Goal: Task Accomplishment & Management: Complete application form

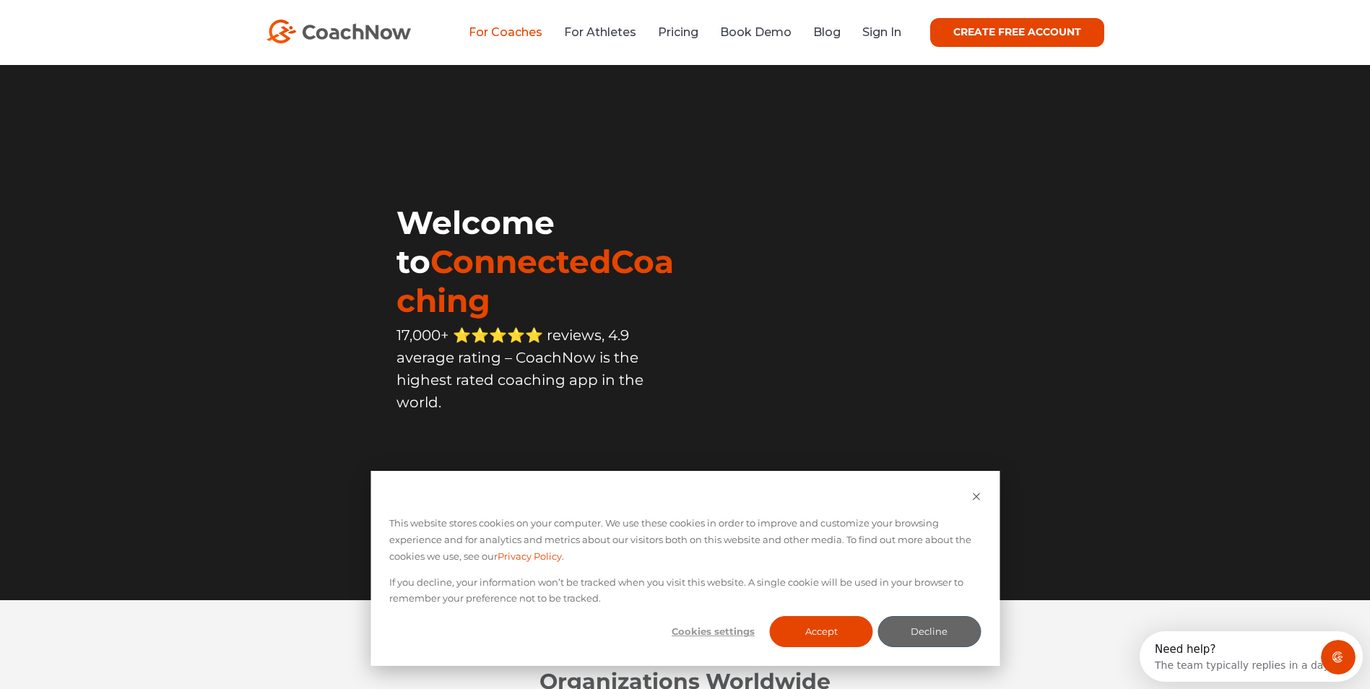
click at [500, 30] on link "For Coaches" at bounding box center [506, 32] width 74 height 14
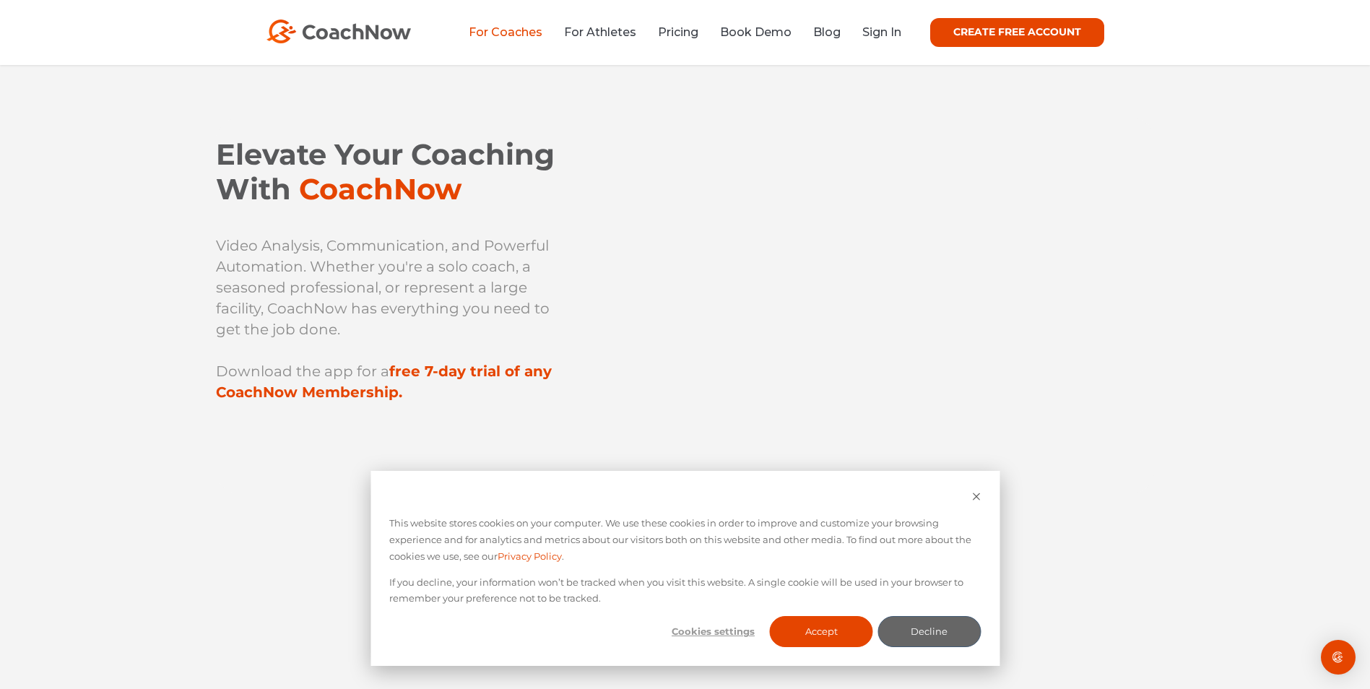
click at [992, 39] on link "CREATE FREE ACCOUNT" at bounding box center [1017, 32] width 174 height 29
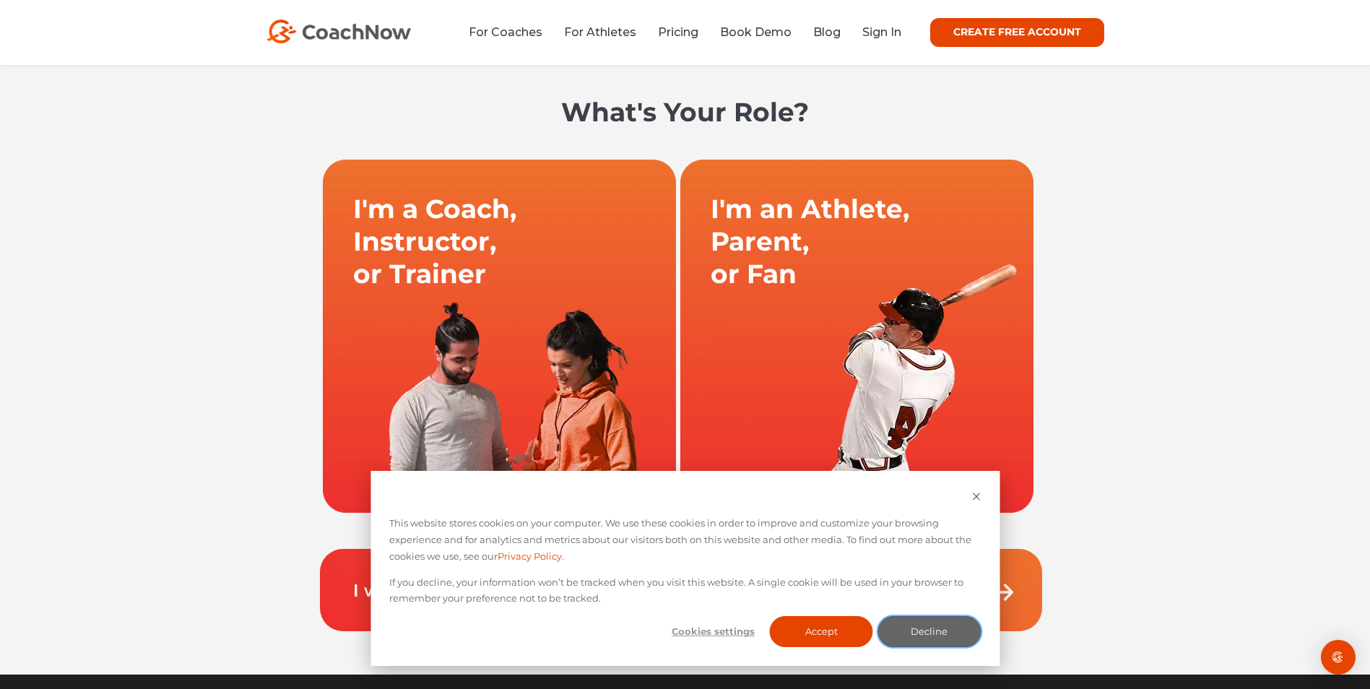
click at [948, 641] on button "Decline" at bounding box center [929, 631] width 103 height 31
